Goal: Entertainment & Leisure: Consume media (video, audio)

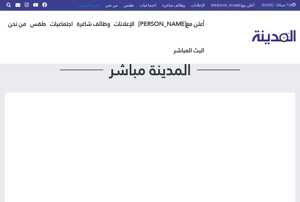
click at [102, 5] on link "البث المباشر" at bounding box center [89, 5] width 27 height 10
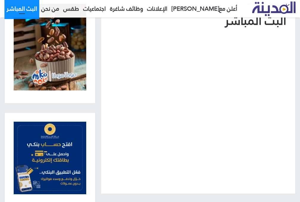
scroll to position [59, 0]
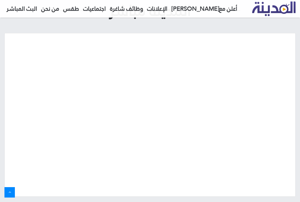
scroll to position [30, 0]
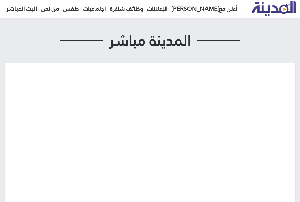
click at [48, 129] on p at bounding box center [150, 144] width 273 height 145
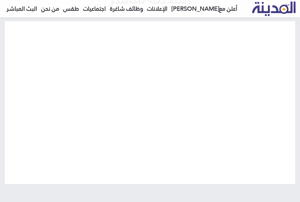
scroll to position [89, 0]
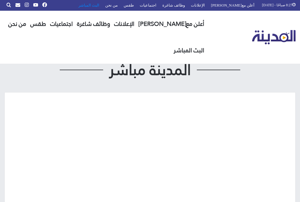
click at [102, 4] on link "البث المباشر" at bounding box center [89, 5] width 27 height 10
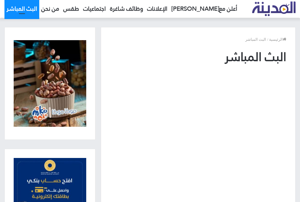
scroll to position [30, 0]
